Goal: Obtain resource: Download file/media

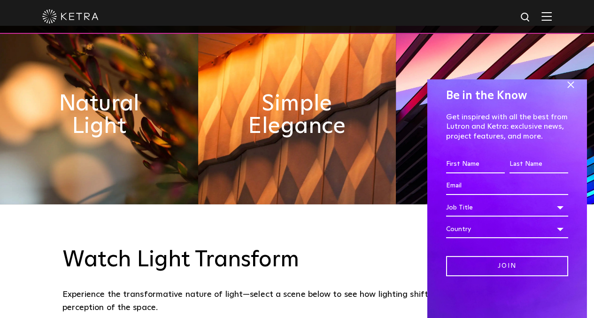
scroll to position [443, 0]
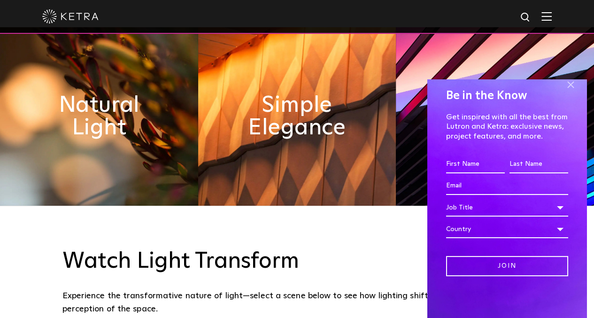
click at [563, 90] on span at bounding box center [570, 84] width 14 height 14
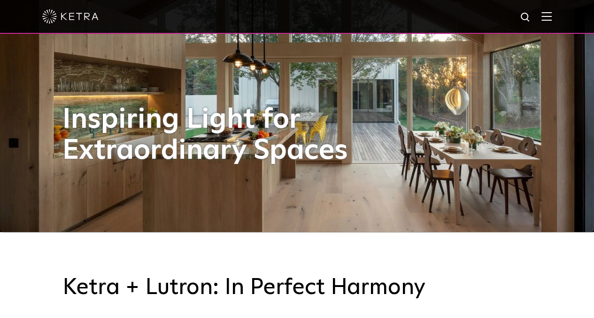
scroll to position [0, 0]
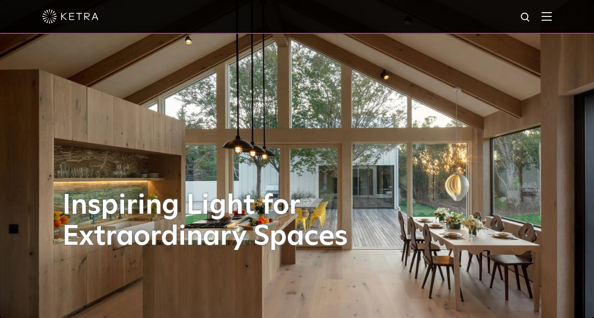
click at [551, 15] on img at bounding box center [546, 16] width 10 height 9
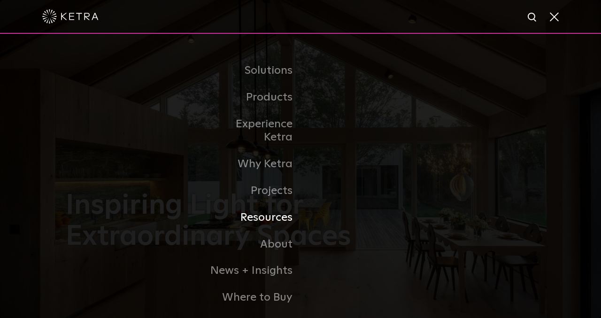
click at [255, 204] on link "Resources" at bounding box center [252, 217] width 96 height 27
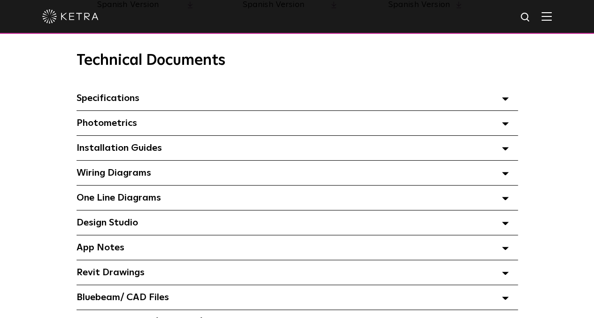
scroll to position [651, 0]
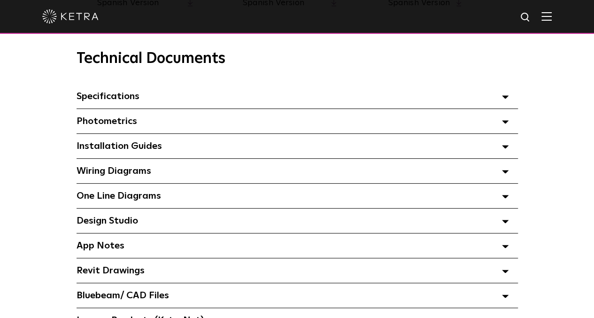
click at [509, 148] on icon at bounding box center [505, 146] width 7 height 3
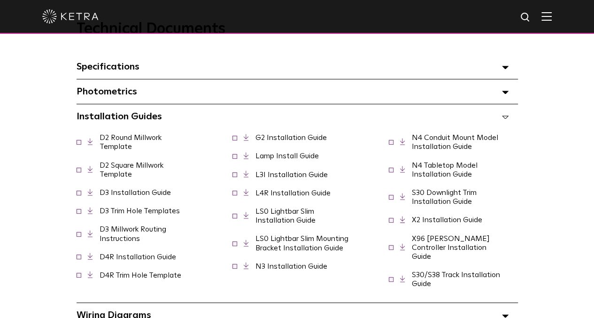
scroll to position [687, 0]
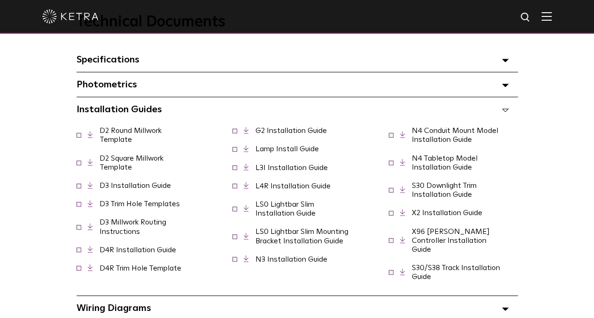
click at [143, 182] on link "D3 Installation Guide" at bounding box center [135, 186] width 71 height 8
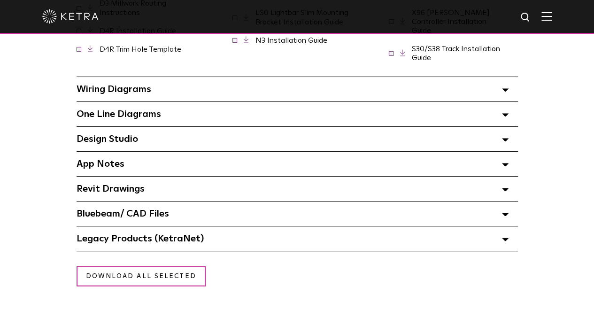
scroll to position [905, 0]
click at [509, 89] on icon at bounding box center [505, 90] width 7 height 3
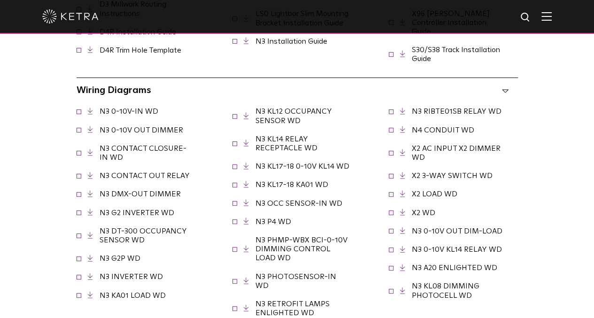
click at [302, 181] on link "N3 KL17-18 KA01 WD" at bounding box center [291, 185] width 73 height 8
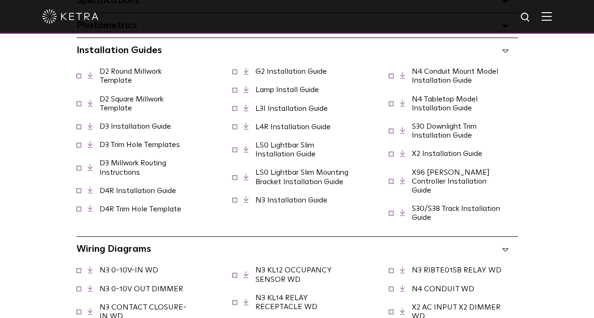
scroll to position [749, 0]
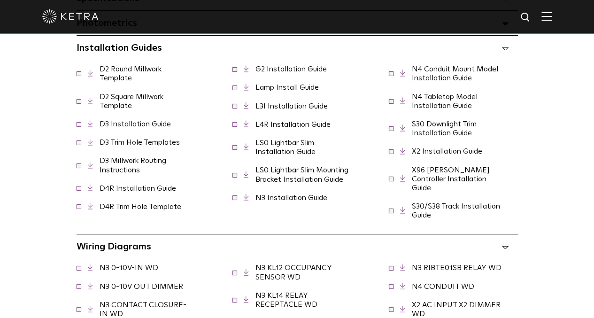
click at [454, 179] on link "X96 Ketra Controller Installation Guide" at bounding box center [451, 178] width 78 height 25
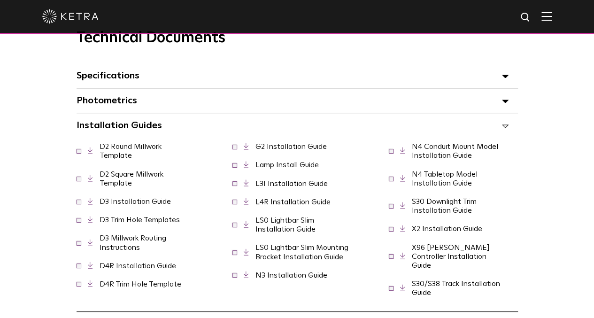
scroll to position [671, 0]
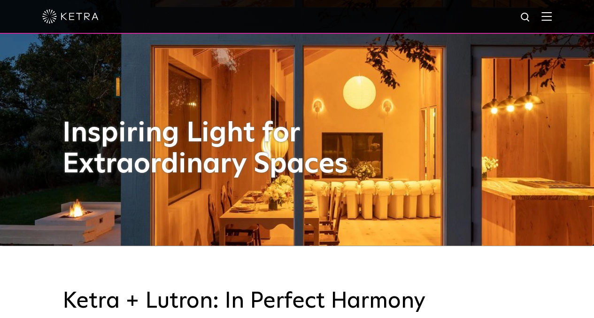
scroll to position [10, 0]
